Goal: Task Accomplishment & Management: Use online tool/utility

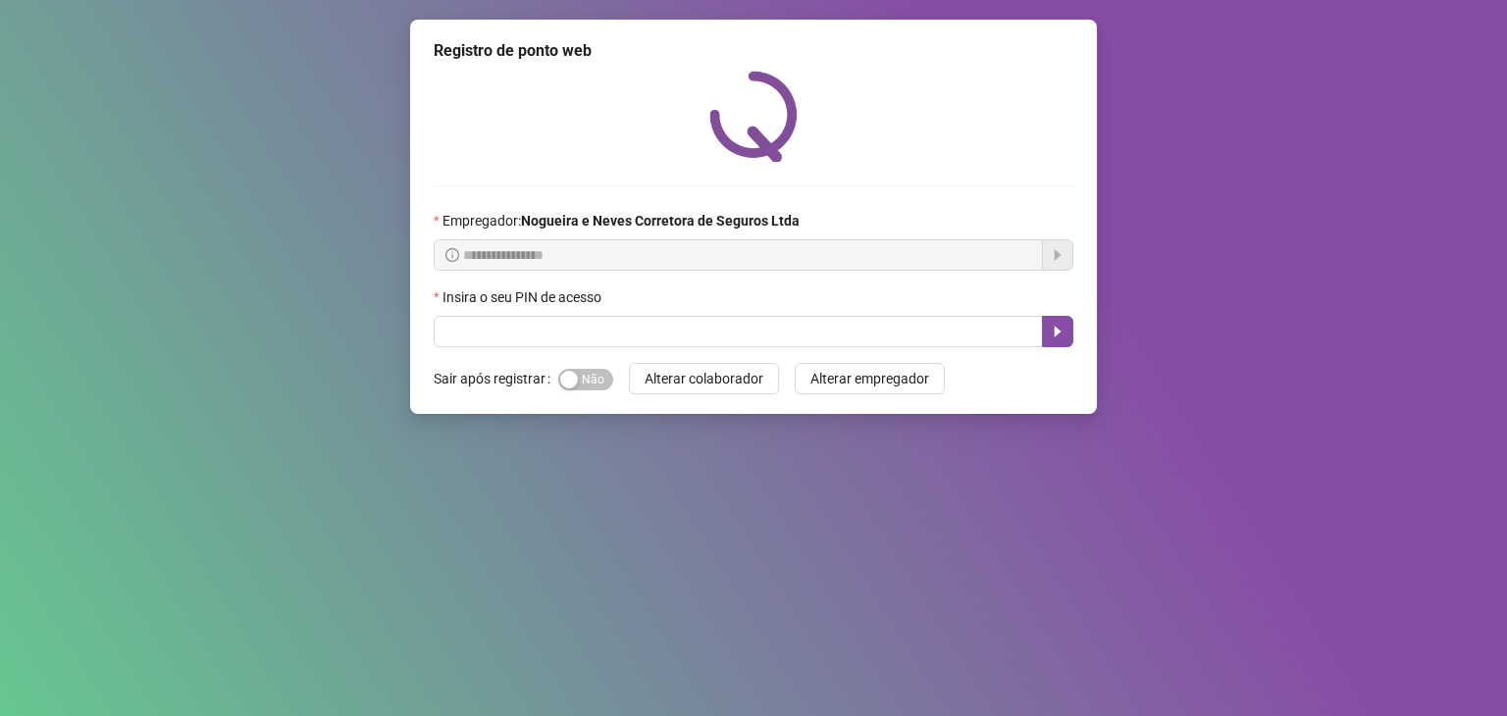
click at [655, 347] on span at bounding box center [754, 331] width 640 height 31
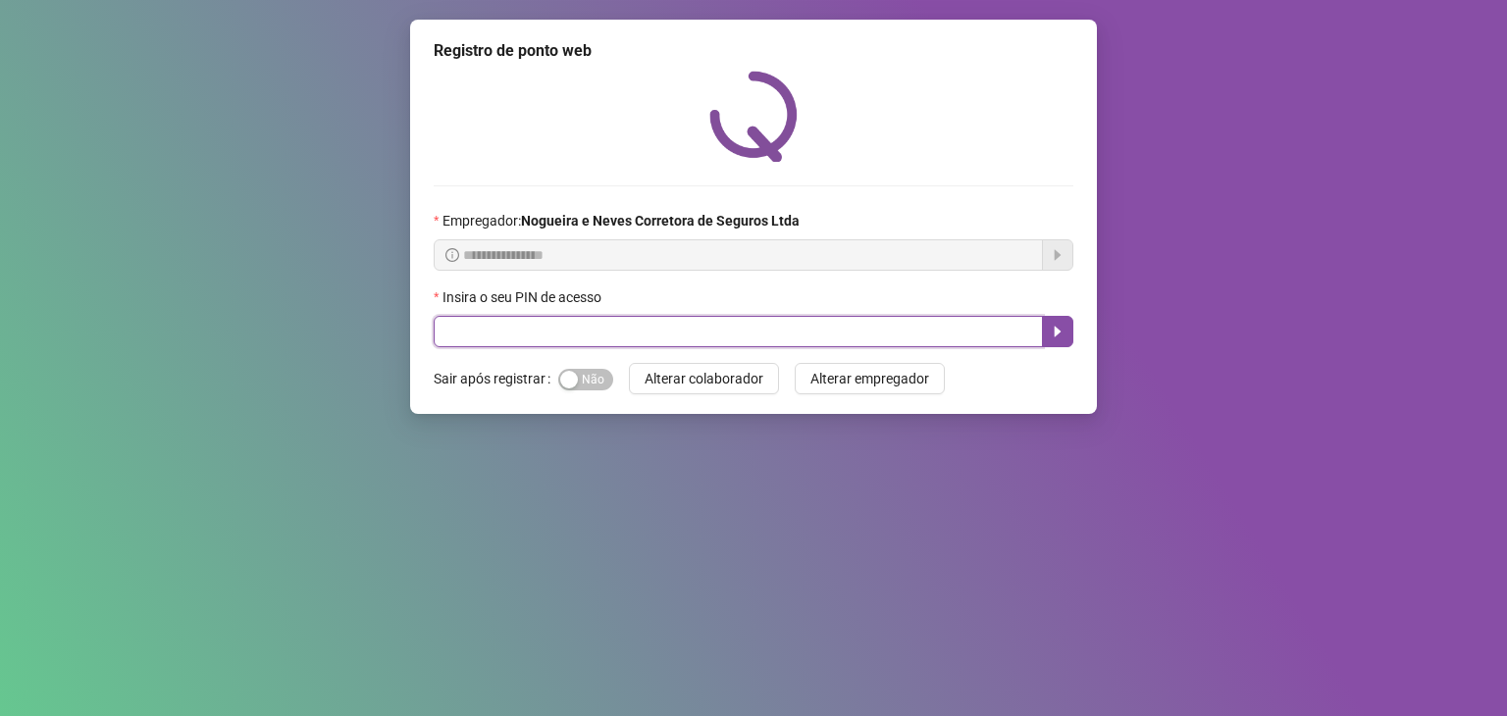
click at [643, 333] on input "text" at bounding box center [738, 331] width 609 height 31
type input "*****"
click at [1061, 336] on icon "caret-right" at bounding box center [1058, 332] width 16 height 16
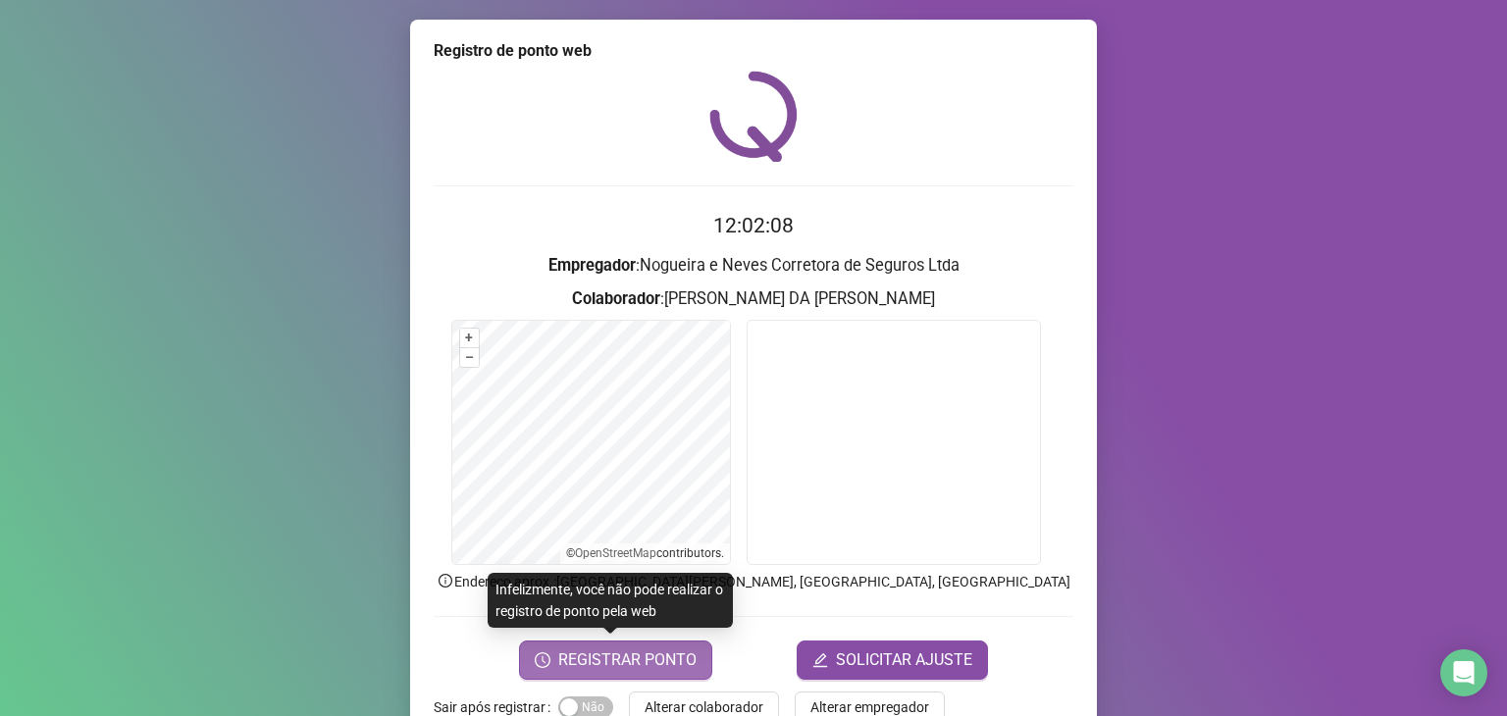
click at [653, 658] on span "REGISTRAR PONTO" at bounding box center [627, 661] width 138 height 24
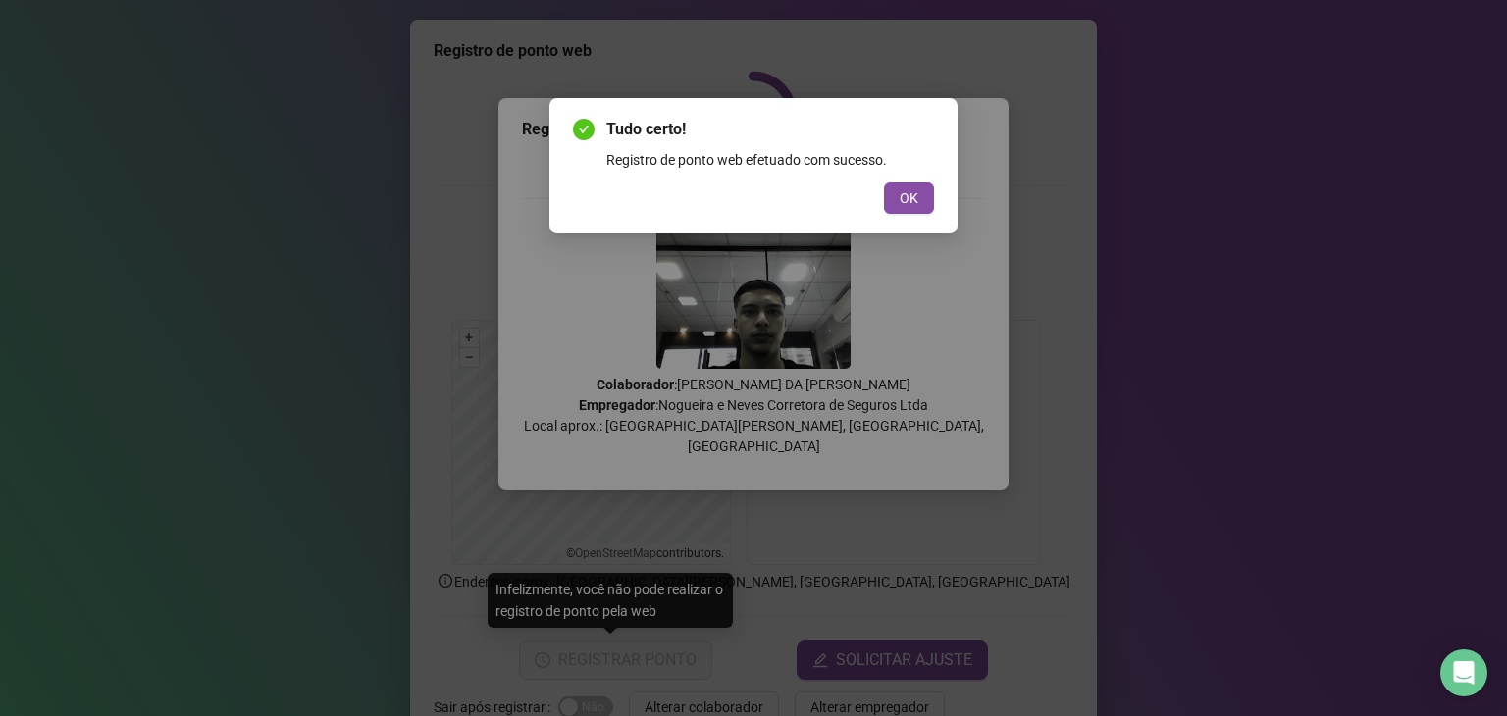
click at [916, 222] on div "Tudo certo! Registro de ponto web efetuado com sucesso. OK" at bounding box center [753, 165] width 408 height 135
click at [911, 213] on button "OK" at bounding box center [909, 197] width 50 height 31
click at [905, 205] on div "Tudo certo! Registro de ponto web efetuado com sucesso. OK" at bounding box center [753, 358] width 1507 height 716
